Goal: Information Seeking & Learning: Learn about a topic

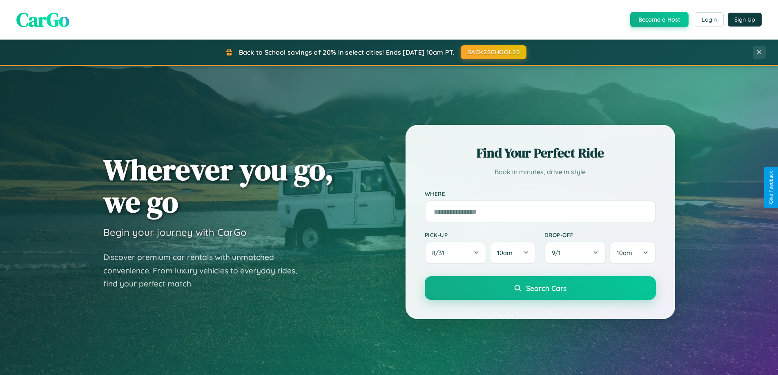
scroll to position [562, 0]
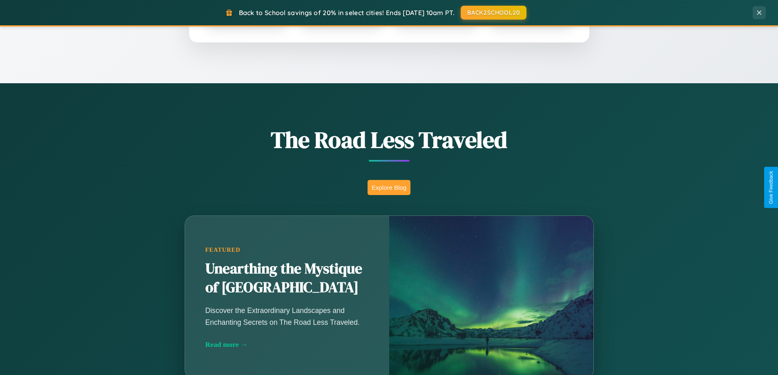
click at [389, 188] on button "Explore Blog" at bounding box center [389, 187] width 43 height 15
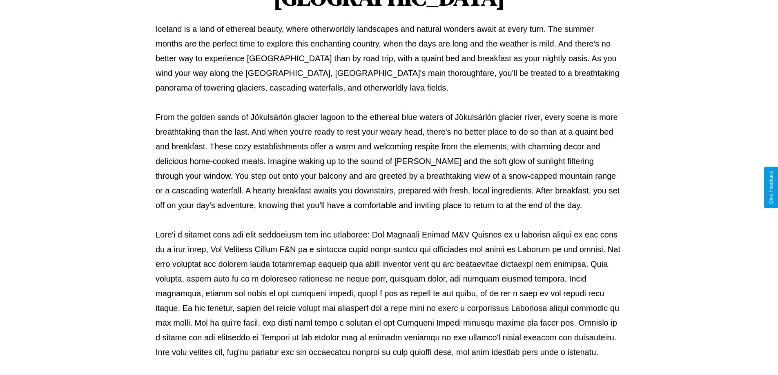
scroll to position [264, 0]
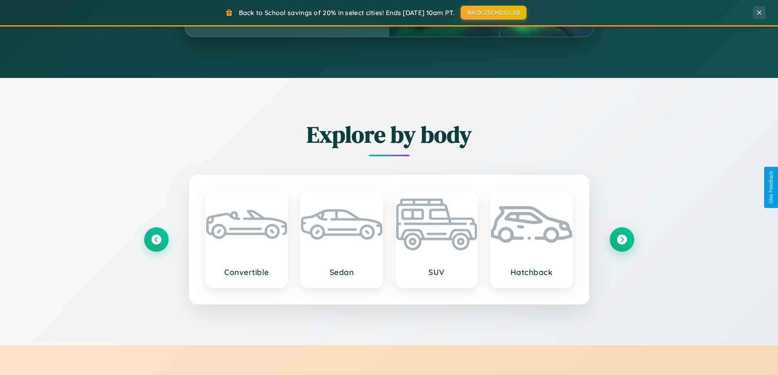
scroll to position [1572, 0]
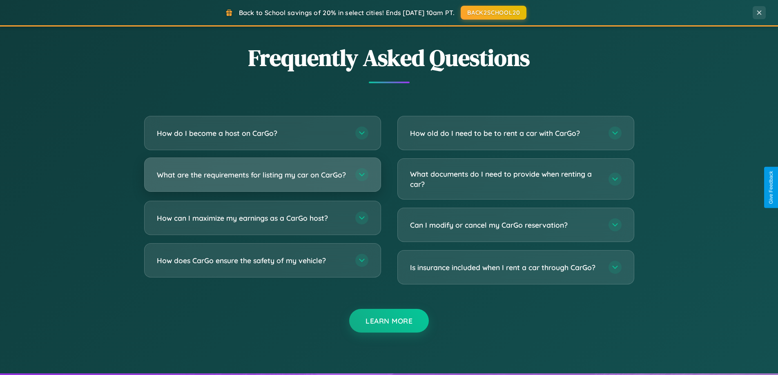
click at [262, 178] on h3 "What are the requirements for listing my car on CarGo?" at bounding box center [252, 175] width 190 height 10
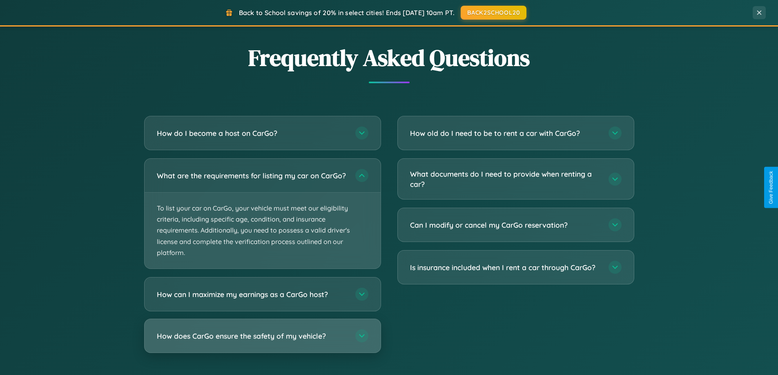
click at [262, 342] on h3 "How does CarGo ensure the safety of my vehicle?" at bounding box center [252, 336] width 190 height 10
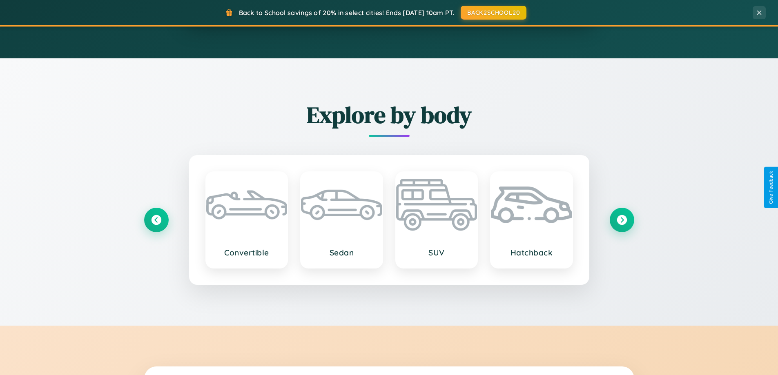
scroll to position [0, 0]
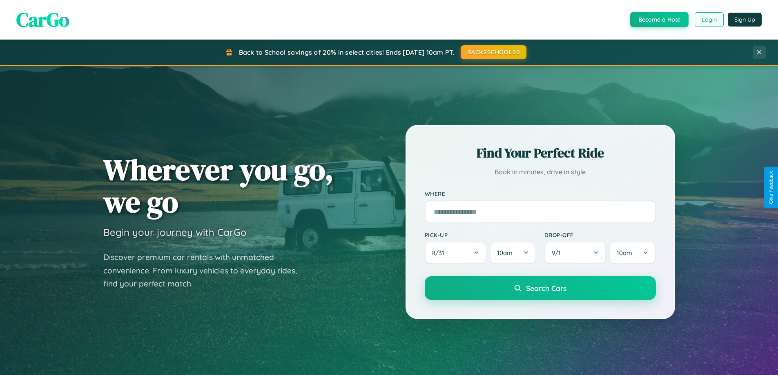
click at [709, 20] on button "Login" at bounding box center [709, 19] width 29 height 15
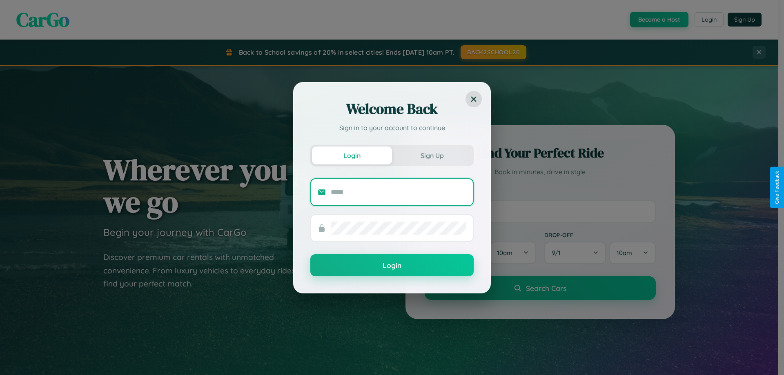
click at [399, 192] on input "text" at bounding box center [399, 192] width 136 height 13
type input "**********"
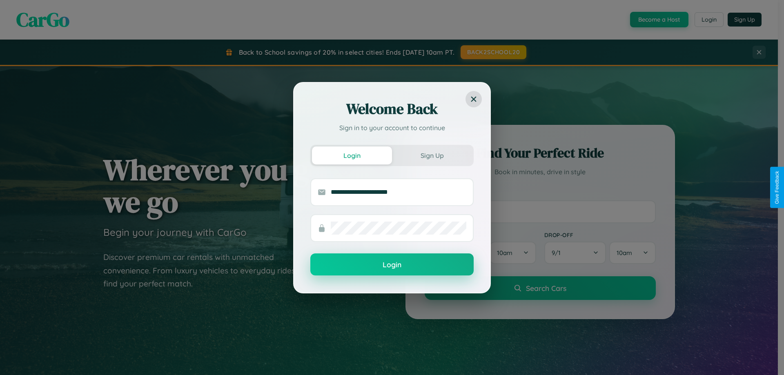
click at [392, 265] on button "Login" at bounding box center [391, 265] width 163 height 22
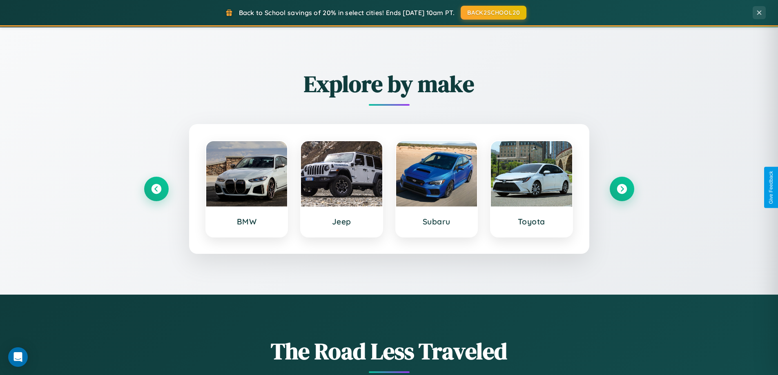
scroll to position [352, 0]
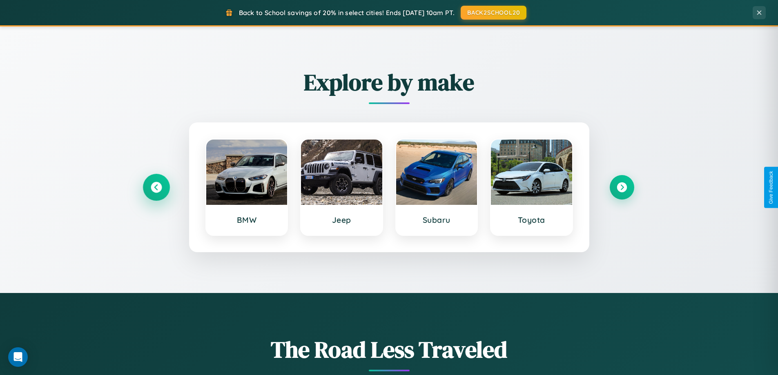
click at [156, 188] on icon at bounding box center [156, 187] width 11 height 11
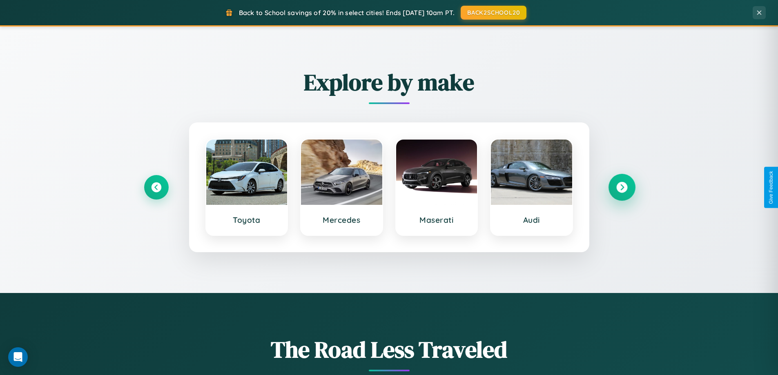
click at [622, 188] on icon at bounding box center [621, 187] width 11 height 11
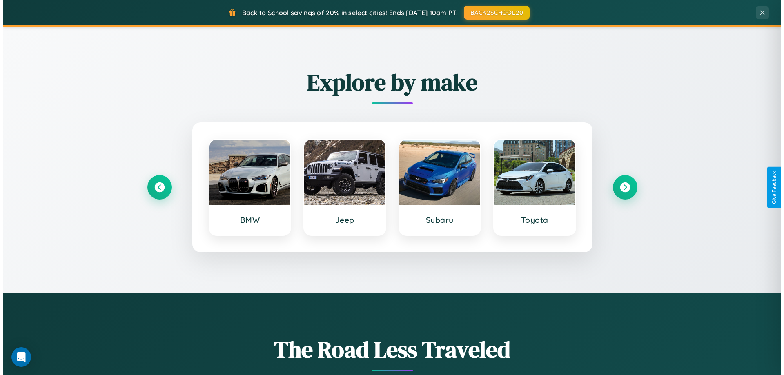
scroll to position [0, 0]
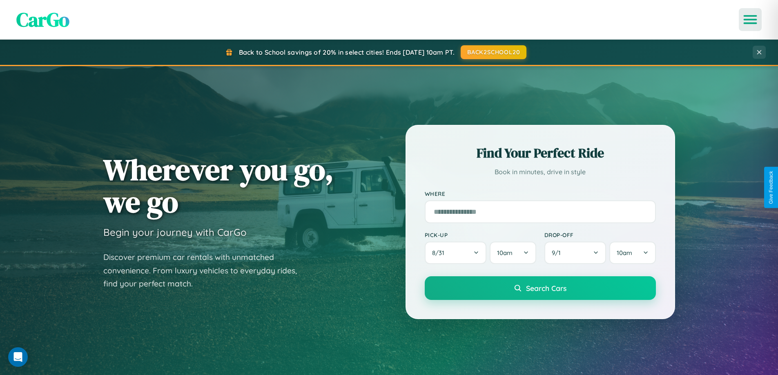
click at [750, 20] on icon "Open menu" at bounding box center [751, 19] width 12 height 7
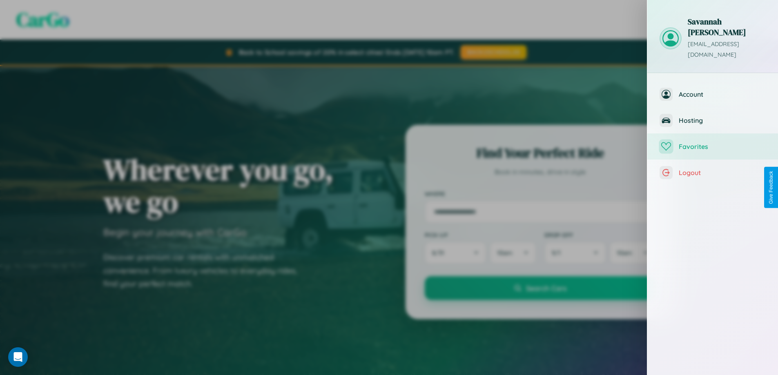
click at [713, 143] on span "Favorites" at bounding box center [722, 147] width 87 height 8
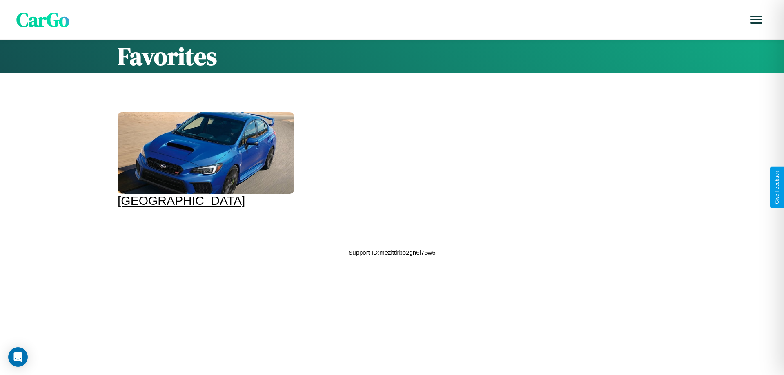
click at [205, 160] on div at bounding box center [206, 153] width 176 height 82
